Goal: Information Seeking & Learning: Learn about a topic

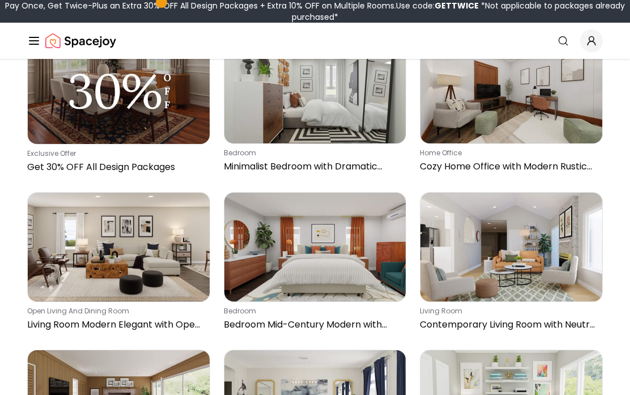
scroll to position [2674, 0]
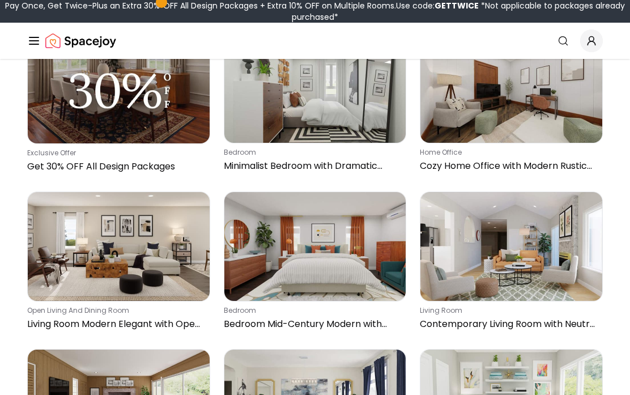
click at [81, 192] on img at bounding box center [119, 246] width 182 height 109
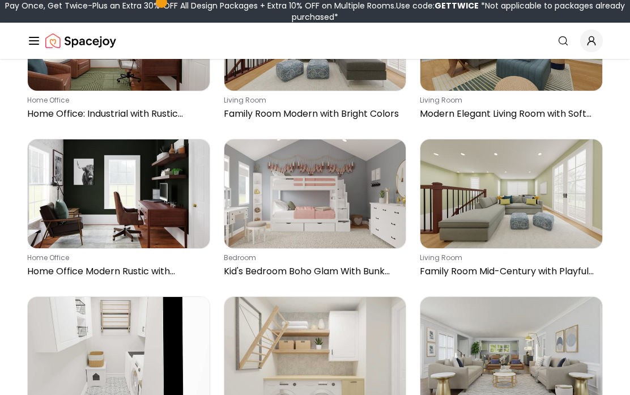
scroll to position [3567, 0]
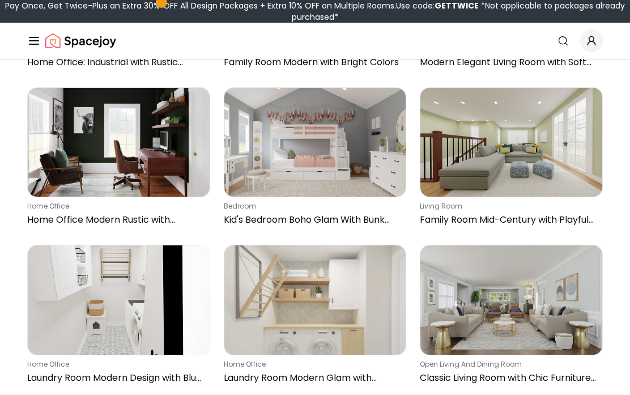
click at [527, 245] on img at bounding box center [511, 299] width 182 height 109
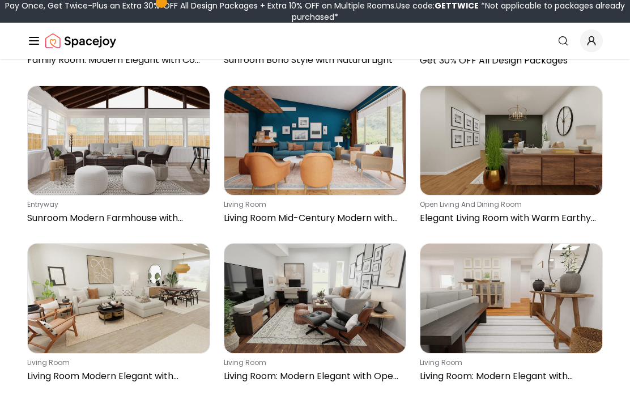
scroll to position [4084, 0]
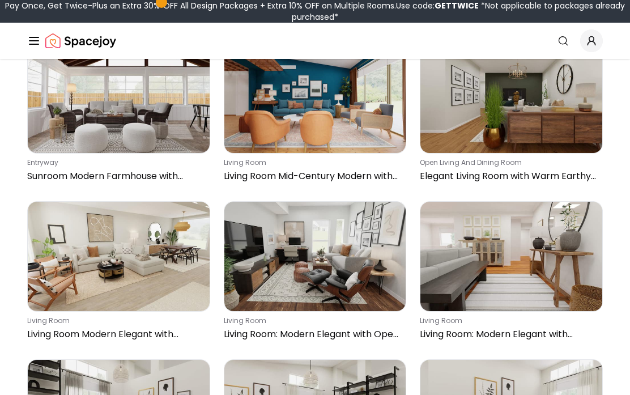
click at [93, 202] on img at bounding box center [119, 256] width 182 height 109
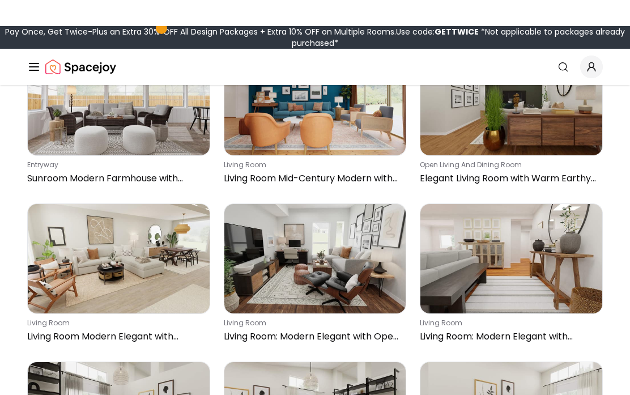
scroll to position [4081, 0]
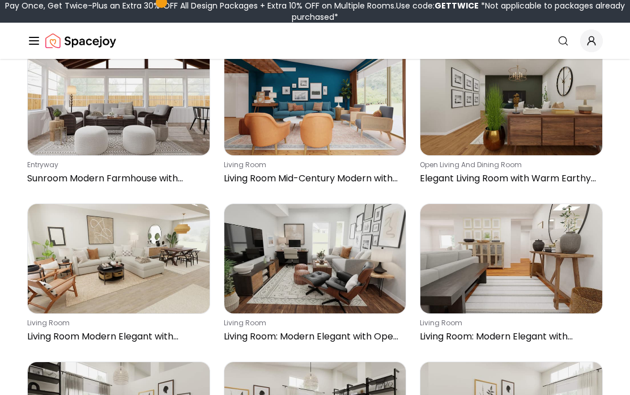
click at [40, 204] on img at bounding box center [119, 258] width 182 height 109
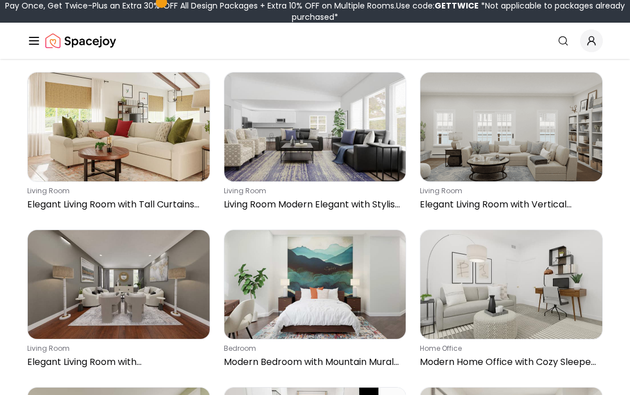
scroll to position [4916, 0]
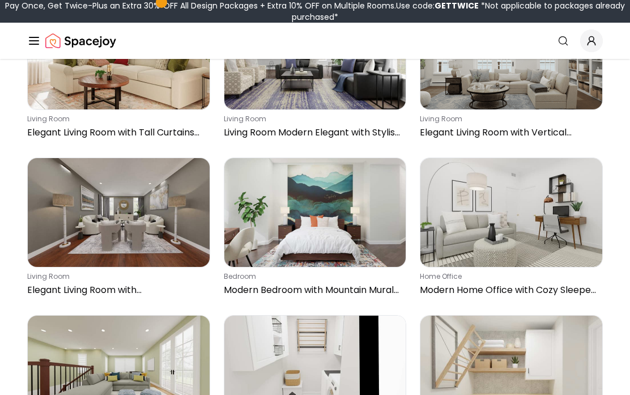
click at [76, 158] on img at bounding box center [119, 212] width 182 height 109
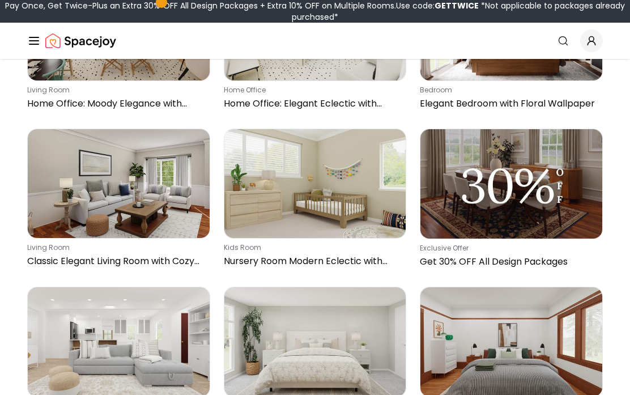
scroll to position [6015, 0]
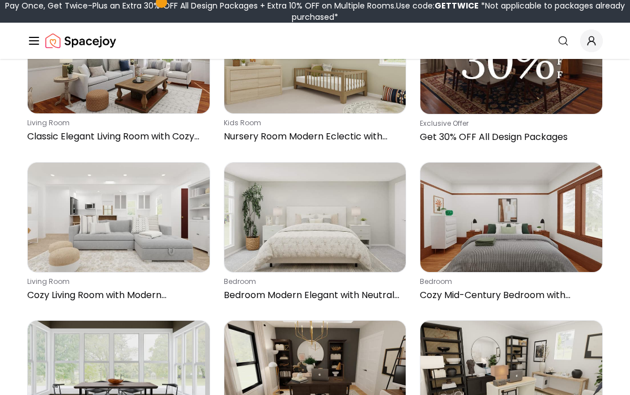
click at [530, 320] on img at bounding box center [511, 374] width 182 height 109
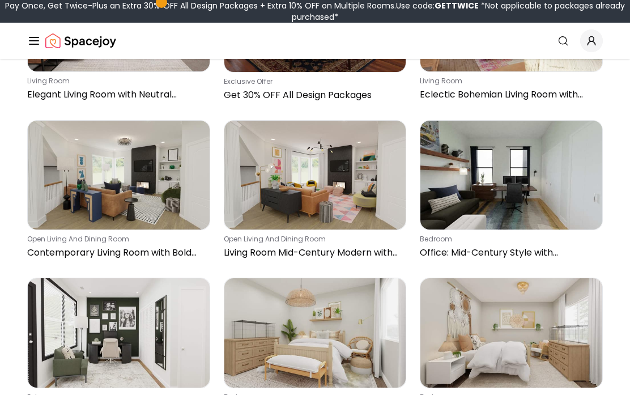
scroll to position [1326, 0]
click at [114, 121] on img at bounding box center [119, 175] width 182 height 109
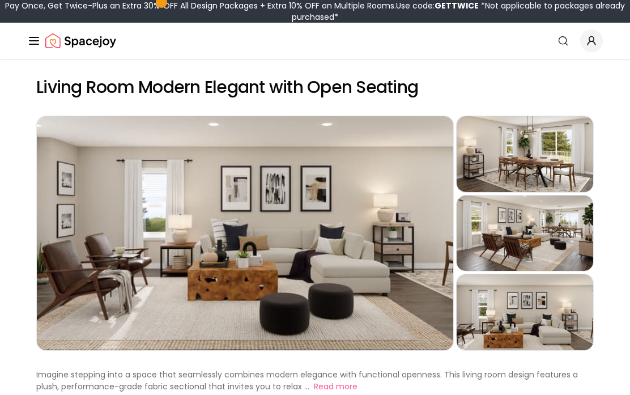
click at [530, 244] on div "Preview" at bounding box center [524, 233] width 136 height 76
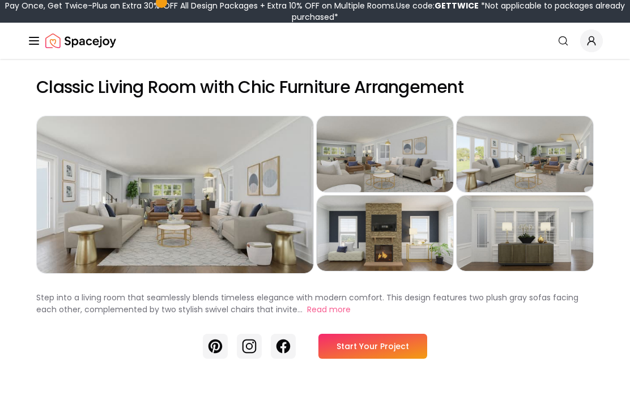
click at [86, 165] on div "Preview" at bounding box center [175, 194] width 276 height 157
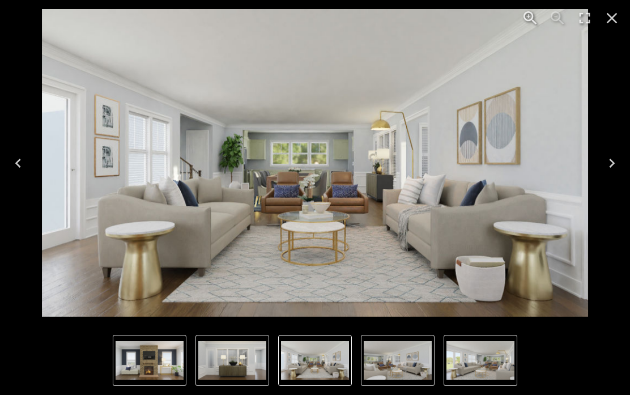
click at [614, 13] on icon "Close" at bounding box center [611, 18] width 18 height 18
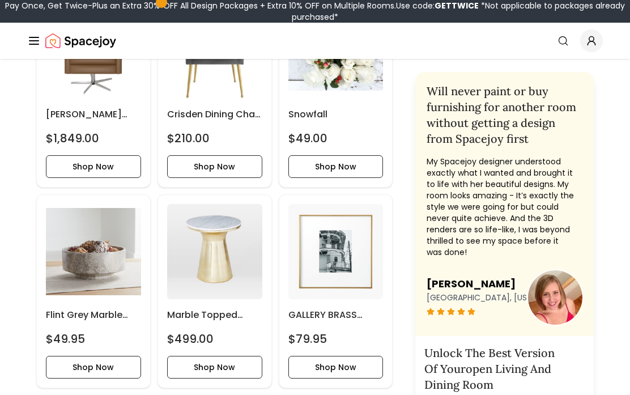
scroll to position [446, 0]
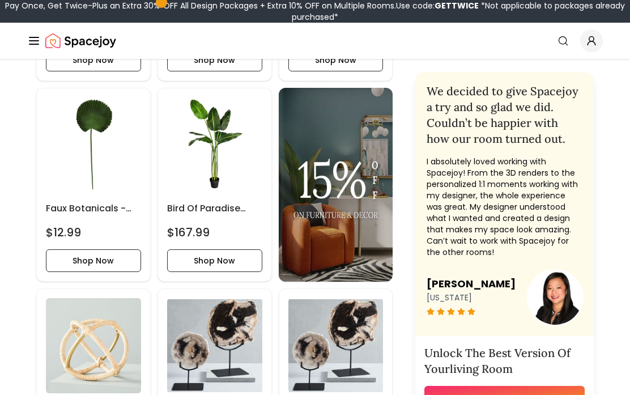
scroll to position [1354, 0]
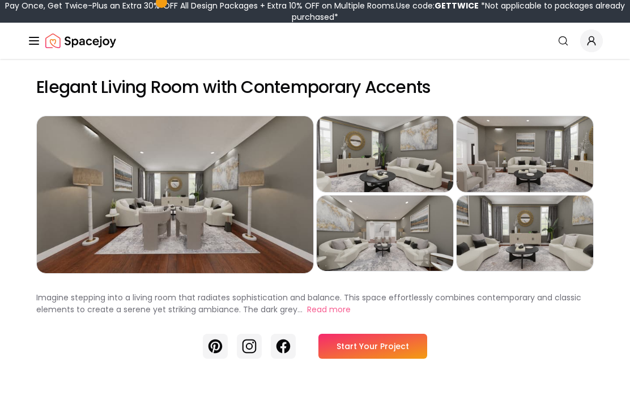
click at [385, 149] on circle at bounding box center [385, 148] width 2 height 2
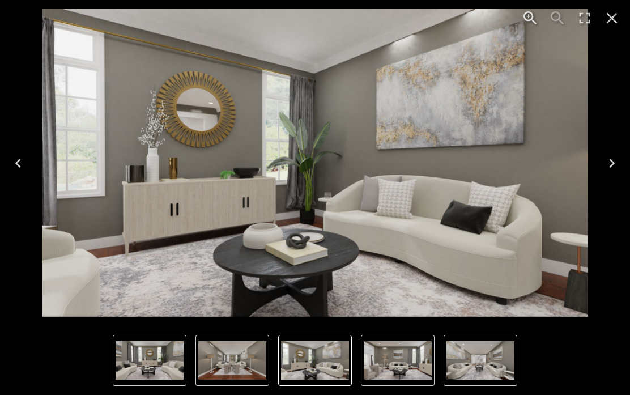
click at [613, 22] on icon "Close" at bounding box center [611, 18] width 18 height 18
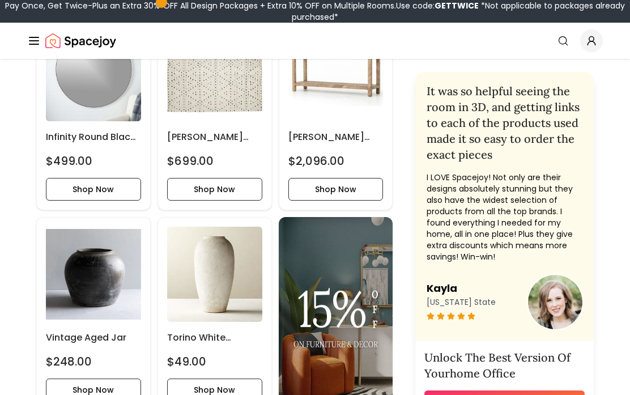
scroll to position [624, 0]
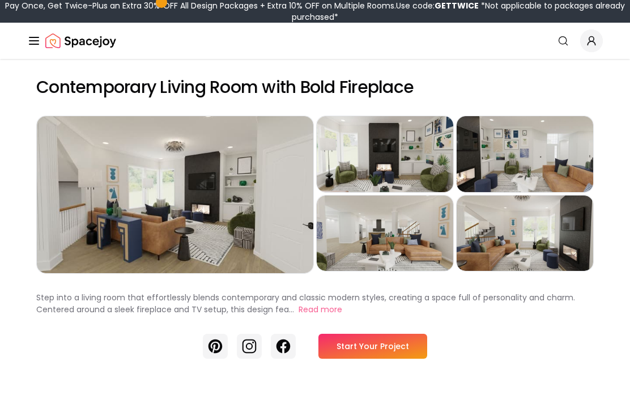
click at [525, 154] on div "Preview" at bounding box center [524, 154] width 136 height 76
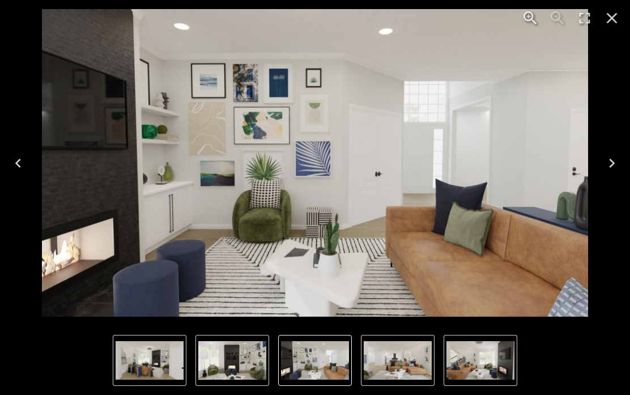
click at [608, 20] on icon "Close" at bounding box center [611, 18] width 18 height 18
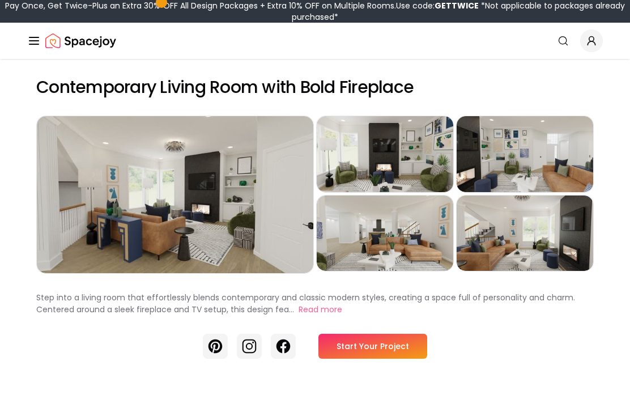
click at [29, 36] on icon "Global" at bounding box center [34, 41] width 14 height 14
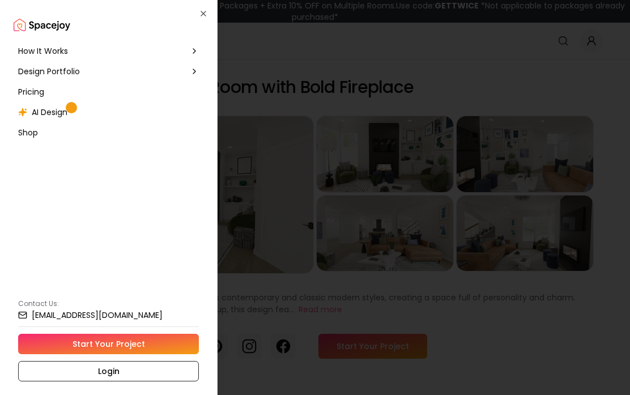
click at [61, 74] on span "Design Portfolio" at bounding box center [49, 71] width 62 height 11
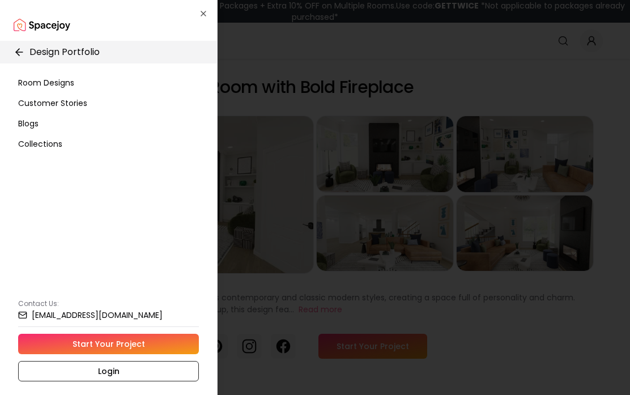
click at [60, 89] on div "Room Designs" at bounding box center [109, 82] width 190 height 20
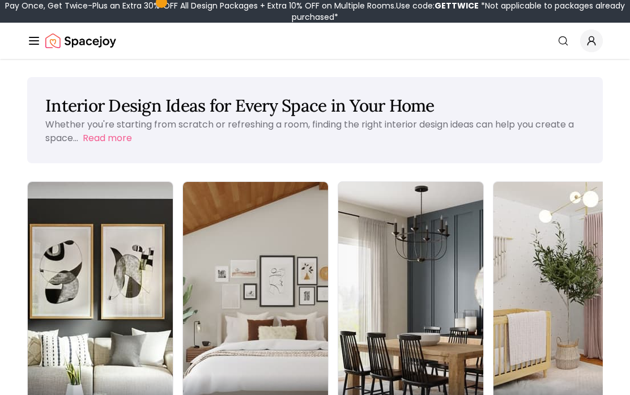
click at [63, 259] on img at bounding box center [100, 310] width 145 height 256
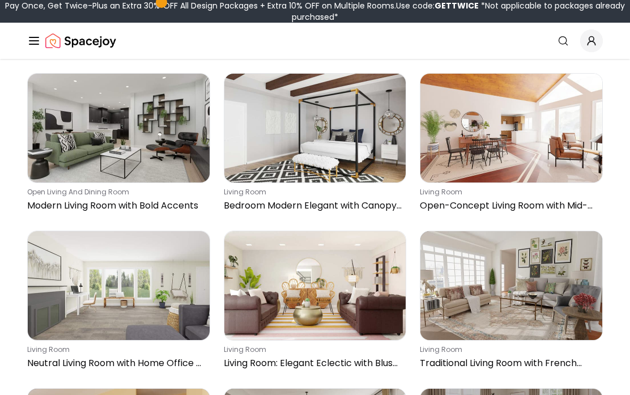
scroll to position [9554, 0]
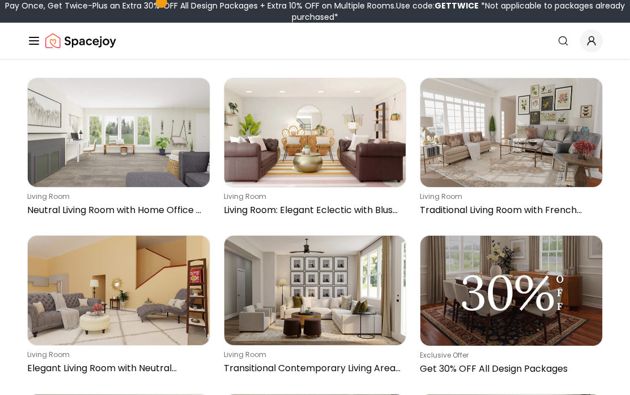
click at [517, 125] on img at bounding box center [511, 132] width 182 height 109
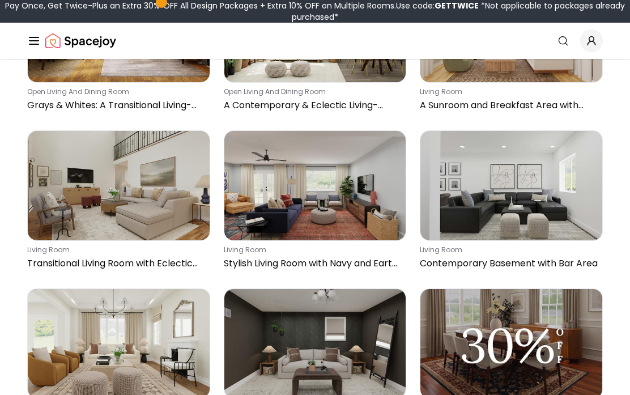
scroll to position [11562, 0]
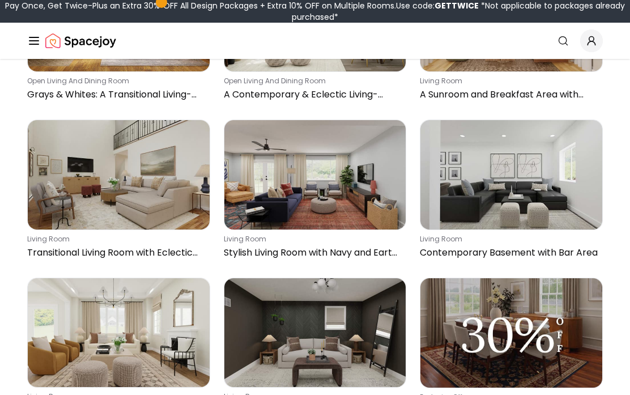
click at [92, 173] on img at bounding box center [119, 174] width 182 height 109
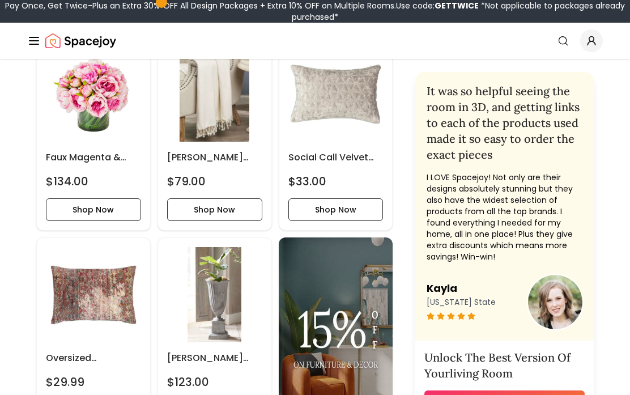
scroll to position [577, 0]
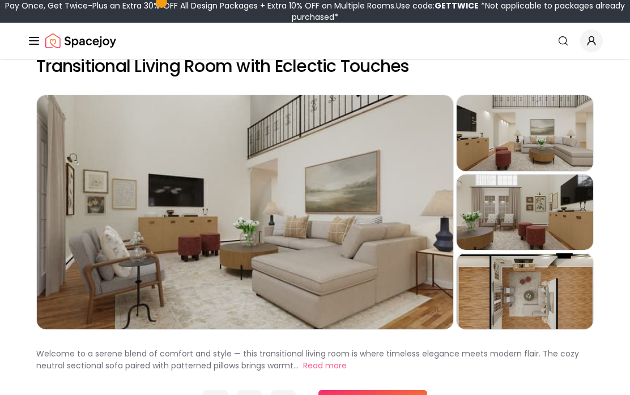
scroll to position [20, 0]
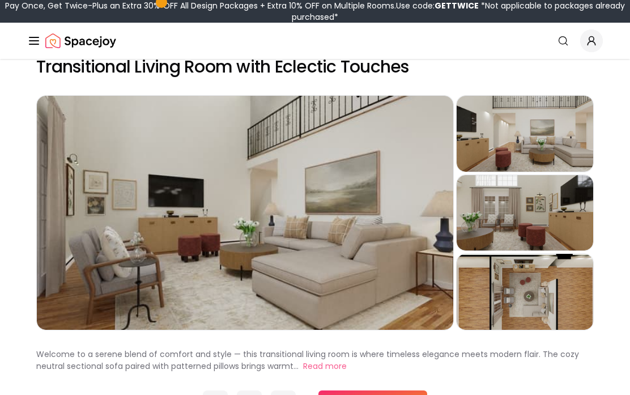
click at [47, 69] on h2 "Transitional Living Room with Eclectic Touches" at bounding box center [314, 67] width 557 height 20
